Goal: Transaction & Acquisition: Purchase product/service

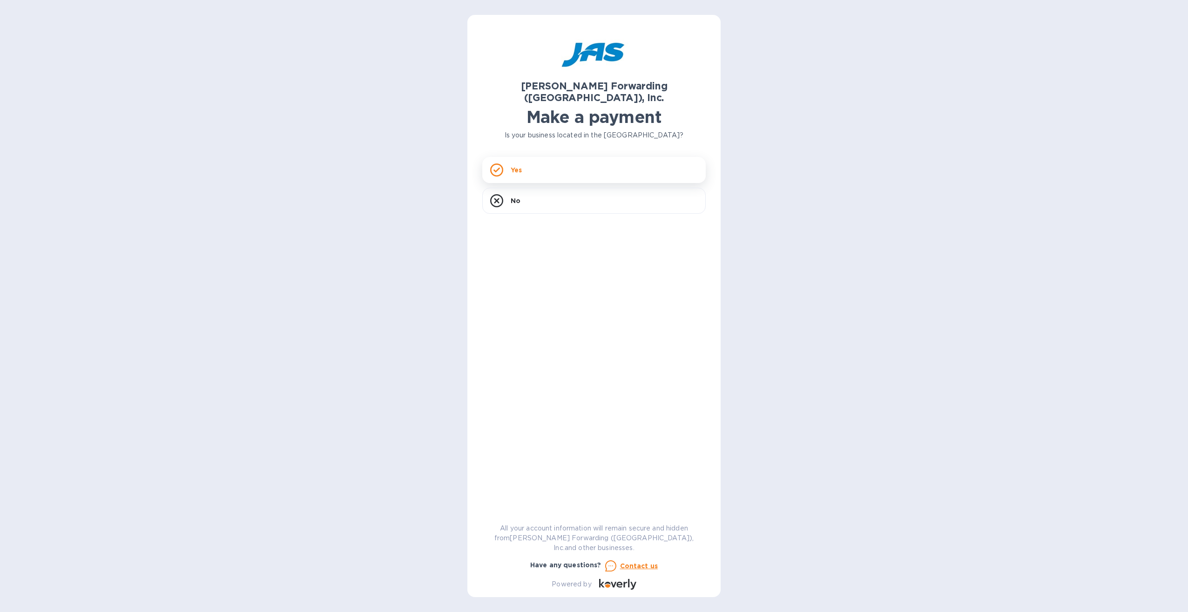
click at [543, 157] on div "Yes" at bounding box center [593, 170] width 223 height 26
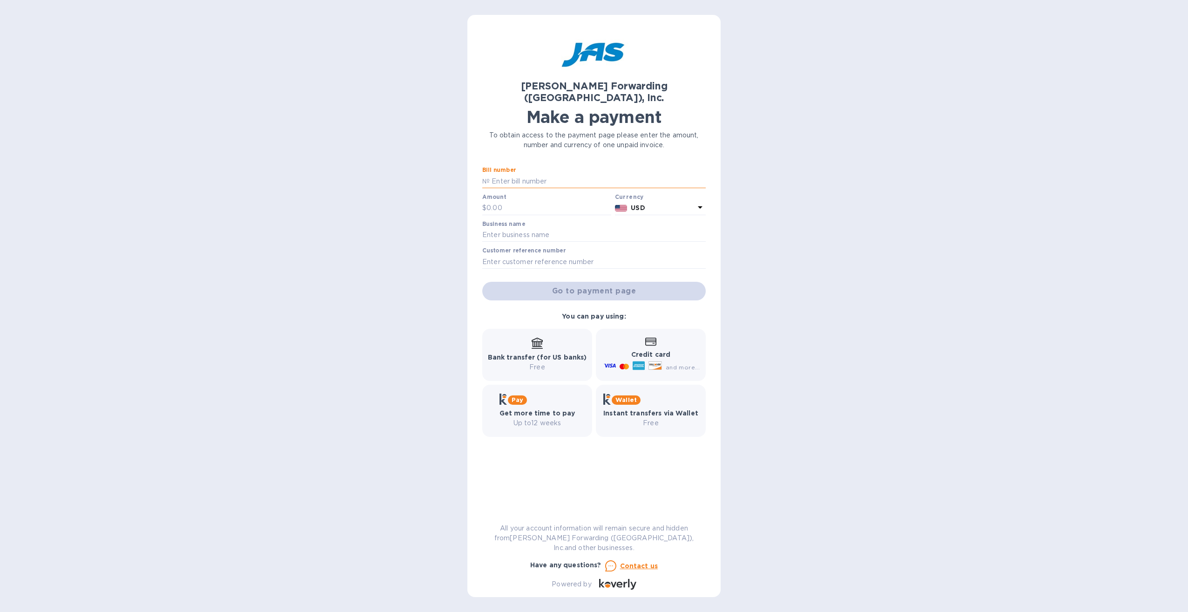
click at [530, 174] on input "text" at bounding box center [598, 181] width 216 height 14
click at [546, 174] on input "text" at bounding box center [598, 181] width 216 height 14
paste input "S508820088"
type input "S508820088"
click at [537, 201] on input "text" at bounding box center [548, 208] width 125 height 14
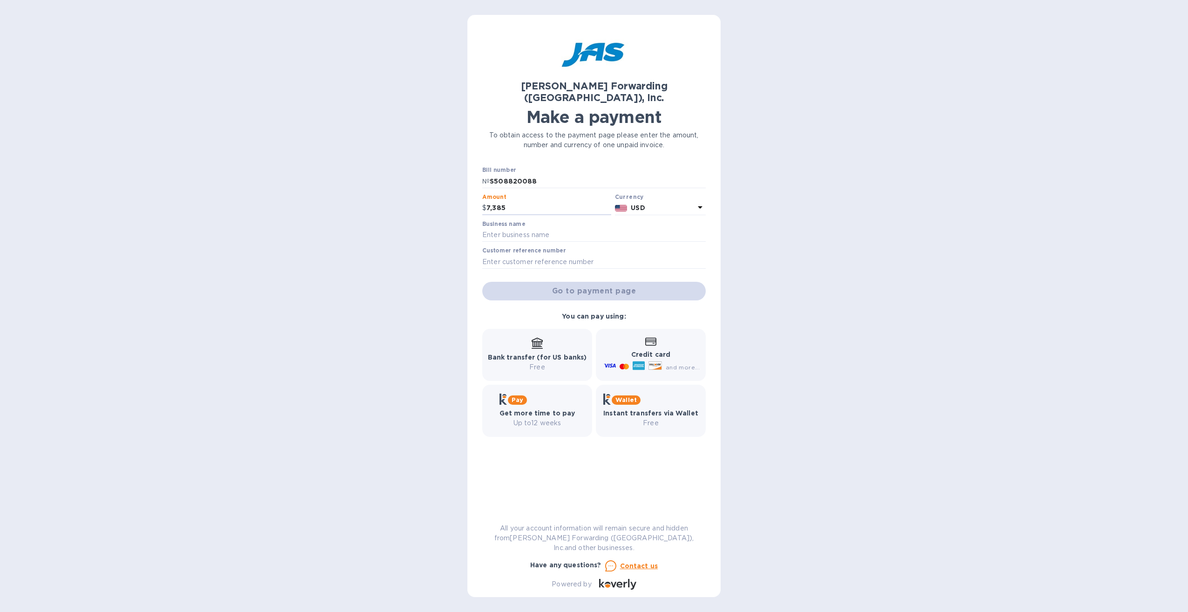
type input "7,385"
click at [736, 223] on div "[PERSON_NAME] Forwarding ([GEOGRAPHIC_DATA]), Inc. Make a payment To obtain acc…" at bounding box center [594, 306] width 1188 height 612
click at [535, 228] on input "text" at bounding box center [593, 235] width 223 height 14
type input "Unicorm"
click at [531, 282] on button "Go to payment page" at bounding box center [593, 291] width 223 height 19
